Goal: Task Accomplishment & Management: Manage account settings

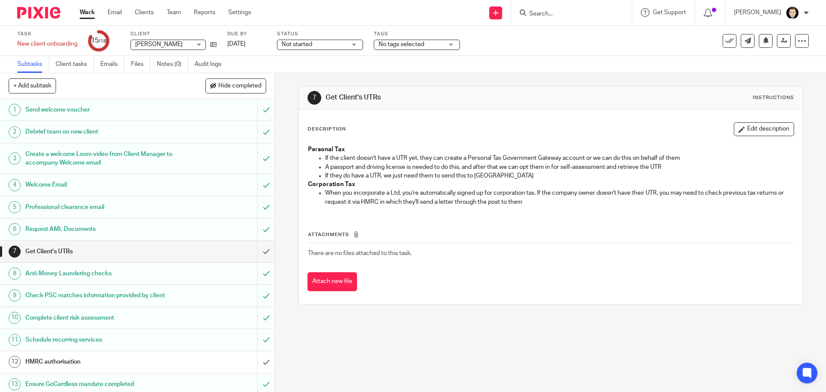
click at [90, 12] on link "Work" at bounding box center [87, 12] width 15 height 9
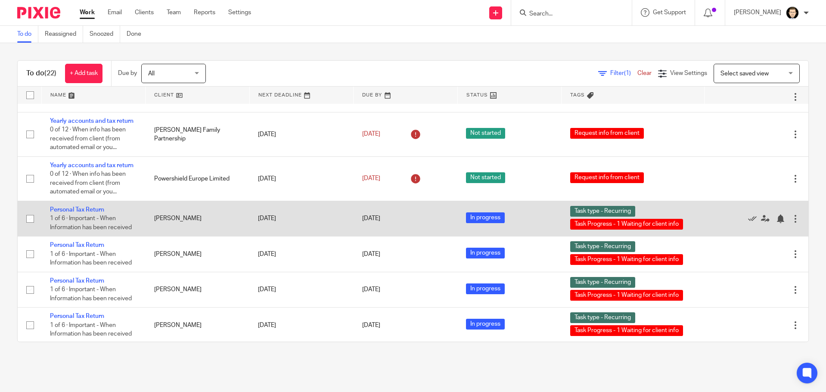
scroll to position [215, 0]
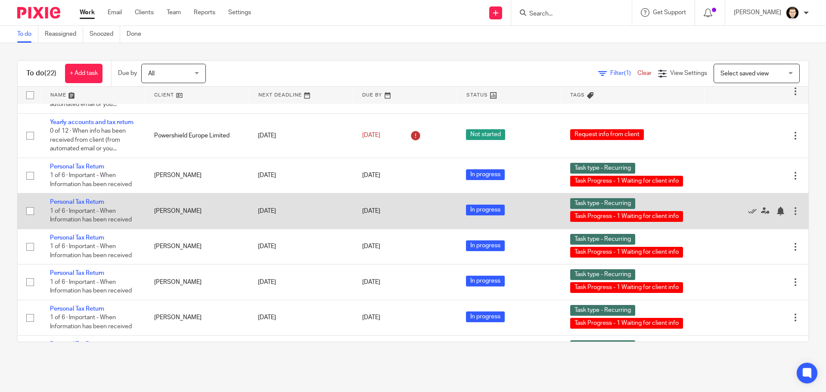
click at [160, 229] on td "[PERSON_NAME]" at bounding box center [198, 210] width 104 height 35
click at [81, 223] on span "1 of 6 · Important - When Information has been received" at bounding box center [91, 215] width 82 height 15
click at [81, 205] on link "Personal Tax Return" at bounding box center [77, 202] width 54 height 6
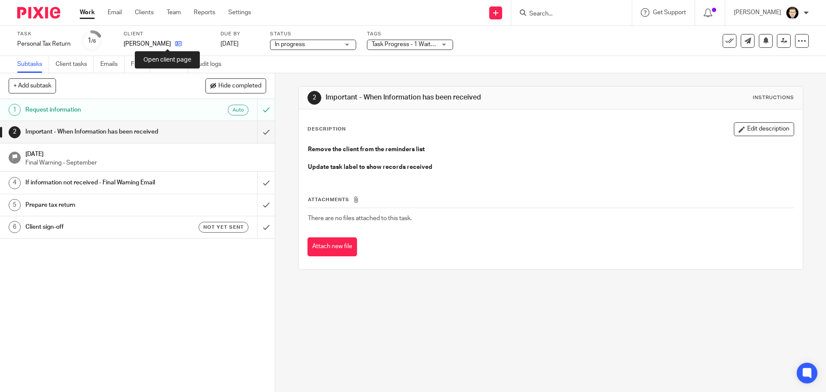
click at [175, 40] on icon at bounding box center [178, 43] width 6 height 6
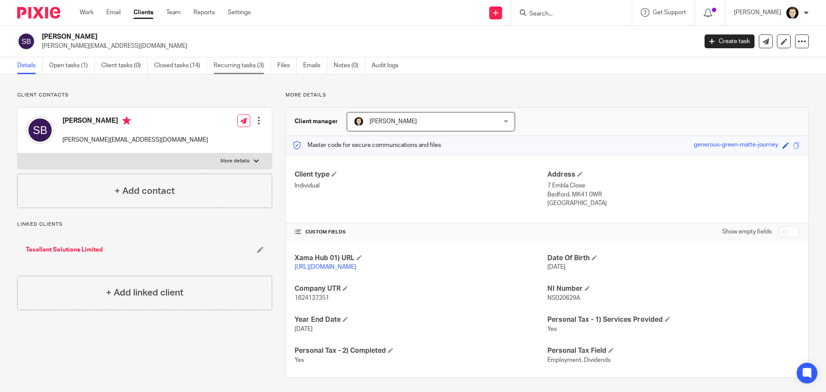
click at [228, 67] on link "Recurring tasks (3)" at bounding box center [242, 65] width 57 height 17
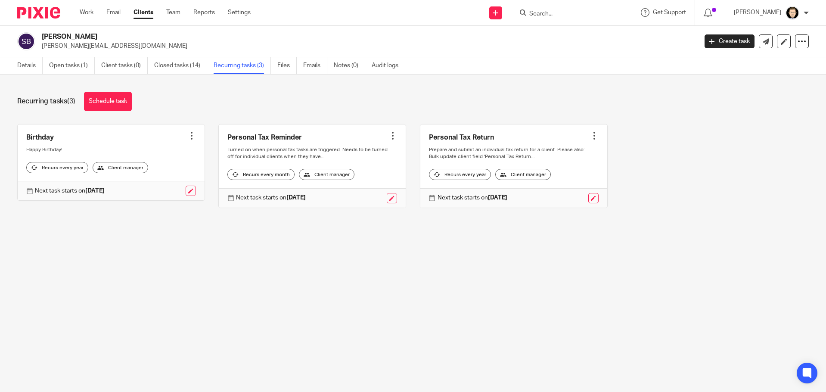
click at [388, 135] on div at bounding box center [392, 135] width 9 height 9
click at [356, 191] on span "Cancel schedule" at bounding box center [354, 190] width 45 height 6
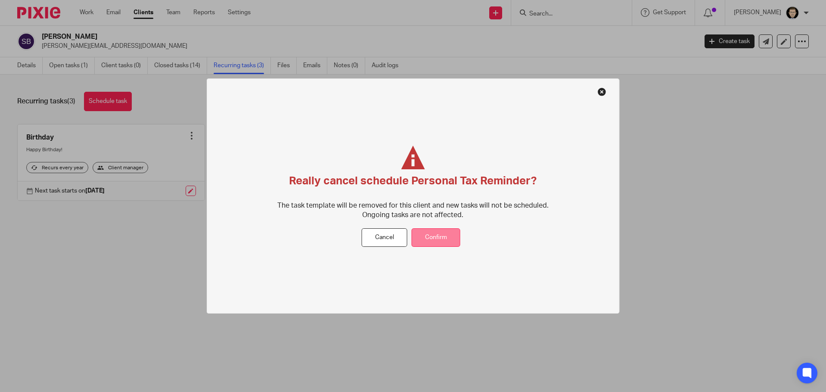
click at [449, 244] on button "Confirm" at bounding box center [436, 237] width 49 height 19
